Goal: Task Accomplishment & Management: Use online tool/utility

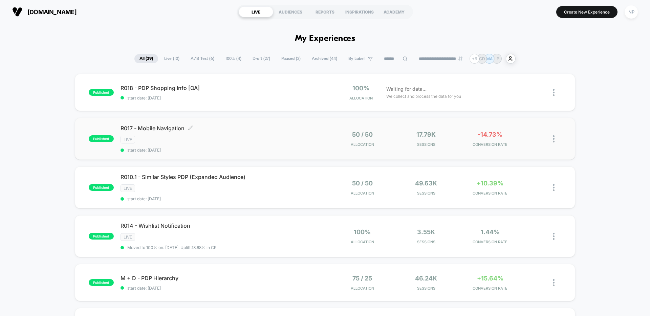
click at [220, 139] on div "LIVE" at bounding box center [222, 140] width 204 height 8
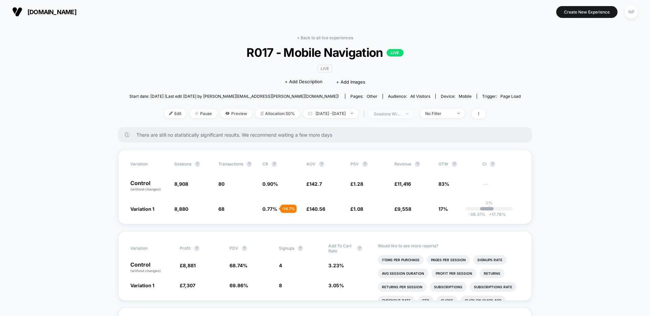
click at [388, 114] on div "sessions with impression" at bounding box center [386, 113] width 27 height 5
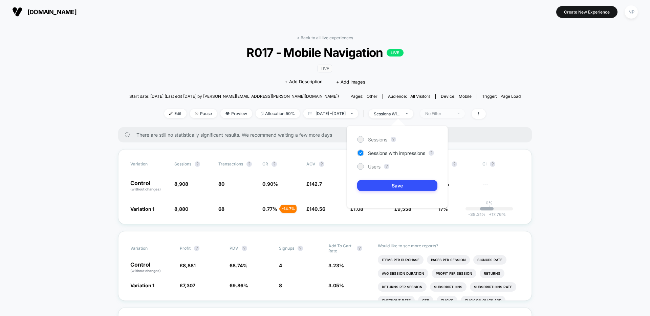
click at [447, 113] on div "No Filter" at bounding box center [438, 113] width 27 height 5
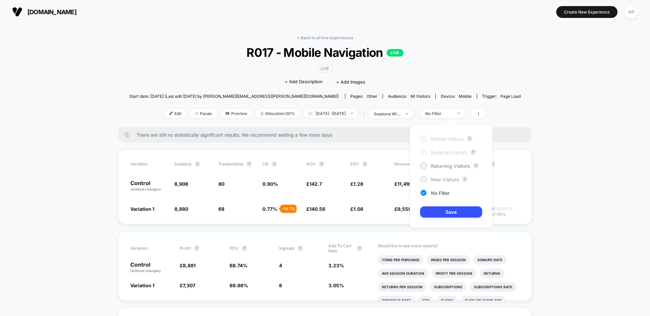
click at [436, 178] on span "New Visitors" at bounding box center [445, 180] width 28 height 6
click at [430, 208] on button "Save" at bounding box center [451, 211] width 62 height 11
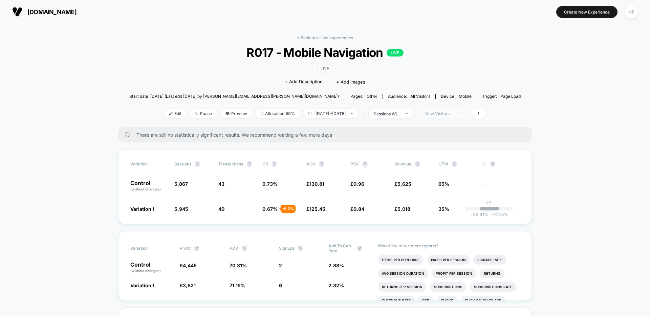
click at [446, 111] on div "New Visitors" at bounding box center [438, 113] width 27 height 5
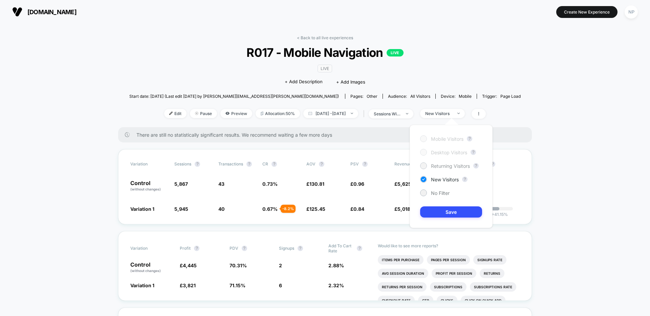
click at [447, 167] on span "Returning Visitors" at bounding box center [450, 166] width 39 height 6
click at [436, 211] on button "Save" at bounding box center [451, 211] width 62 height 11
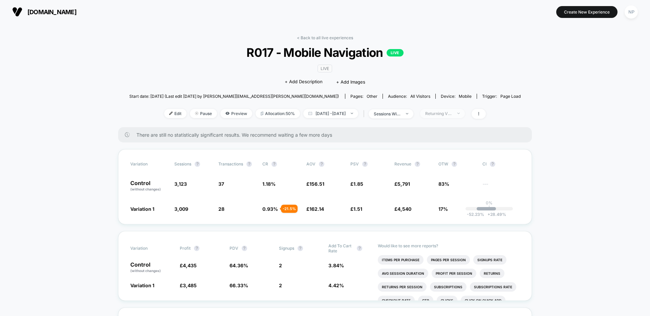
click at [442, 116] on span "Returning Visitors" at bounding box center [442, 113] width 45 height 9
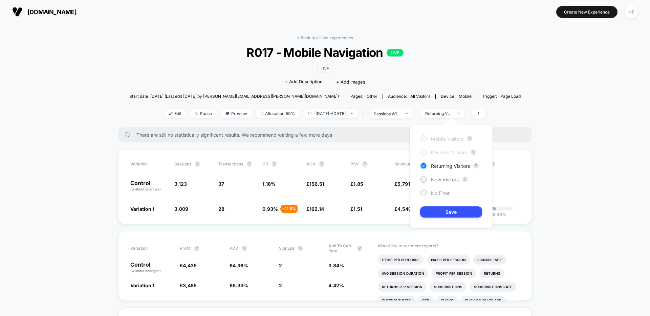
click at [433, 195] on span "No Filter" at bounding box center [440, 193] width 19 height 6
click at [432, 208] on button "Save" at bounding box center [451, 211] width 62 height 11
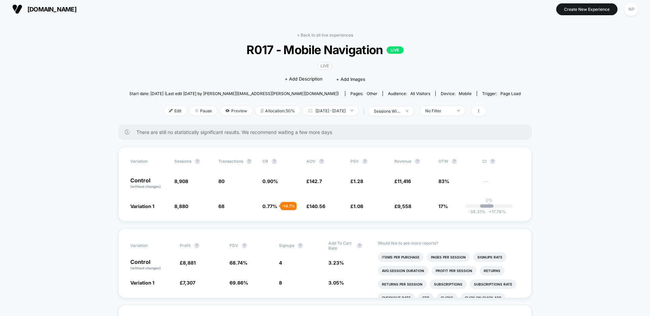
scroll to position [3, 0]
click at [321, 34] on link "< Back to all live experiences" at bounding box center [325, 34] width 56 height 5
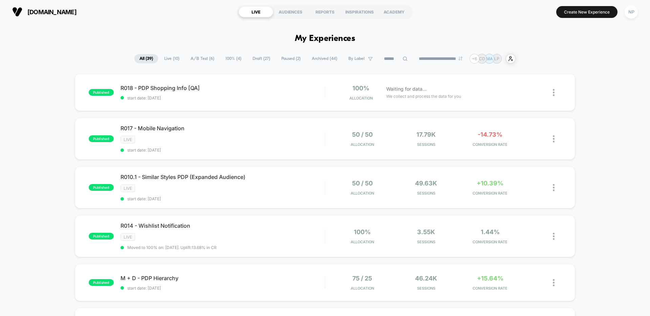
click at [86, 56] on div "**********" at bounding box center [325, 59] width 650 height 10
drag, startPoint x: 288, startPoint y: 38, endPoint x: 402, endPoint y: 43, distance: 113.8
click at [354, 40] on h1 "My Experiences" at bounding box center [325, 39] width 61 height 10
